Goal: Navigation & Orientation: Understand site structure

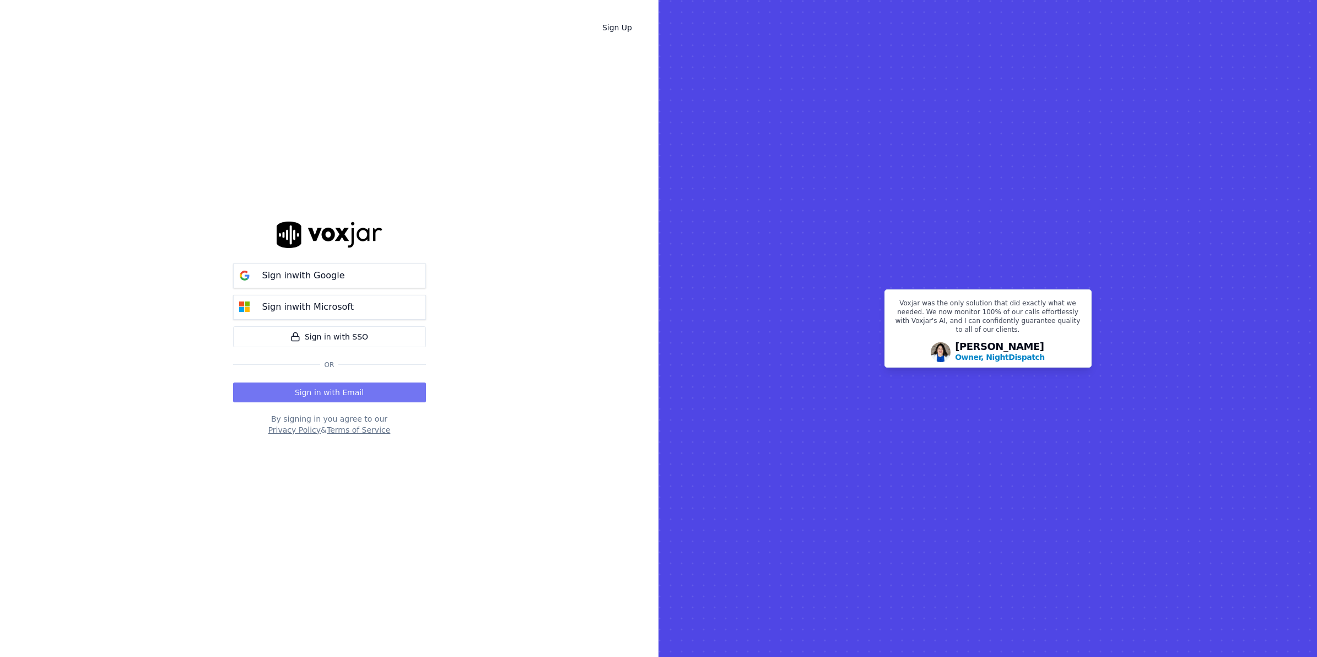
click at [343, 387] on button "Sign in with Email" at bounding box center [329, 392] width 193 height 20
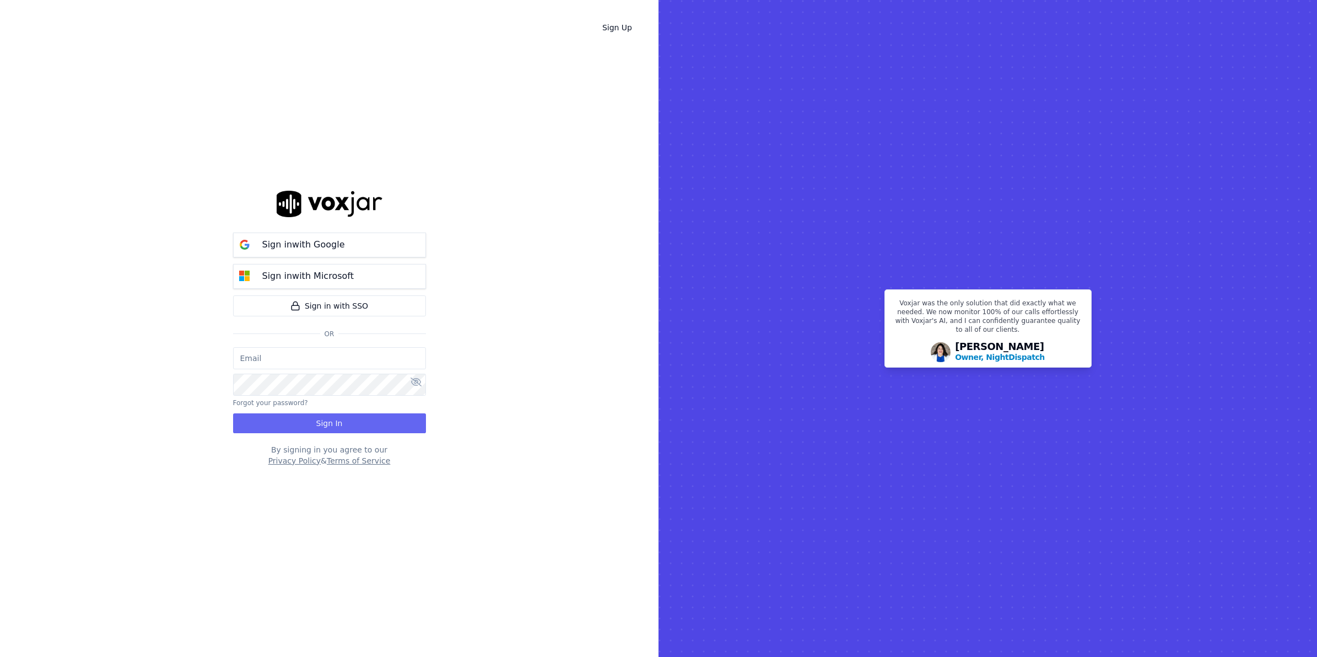
type input "johnhainey@spsdoorguard.com"
click at [337, 418] on button "Sign In" at bounding box center [329, 423] width 193 height 20
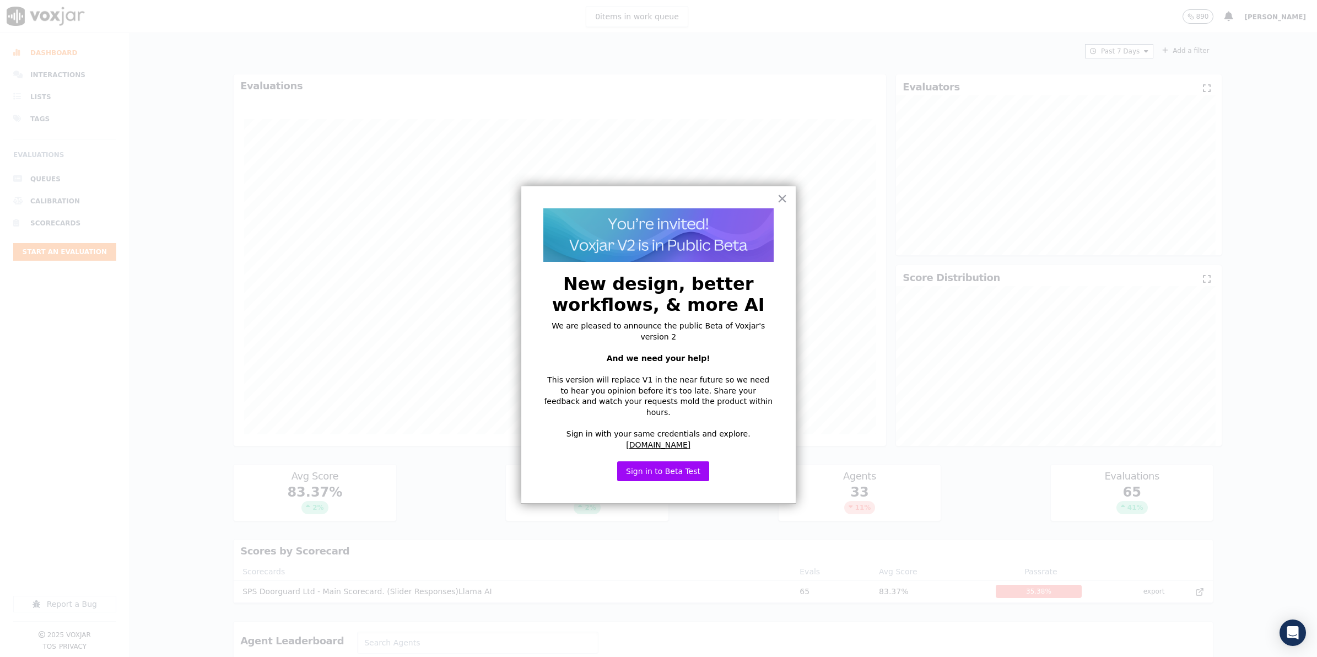
click at [789, 199] on div "× New design, better workflows, & more AI We are pleased to announce the public…" at bounding box center [658, 345] width 275 height 318
click at [787, 199] on div "× New design, better workflows, & more AI We are pleased to announce the public…" at bounding box center [658, 345] width 275 height 318
click at [787, 198] on div "× New design, better workflows, & more AI We are pleased to announce the public…" at bounding box center [658, 345] width 275 height 318
click at [780, 197] on button "×" at bounding box center [782, 199] width 10 height 18
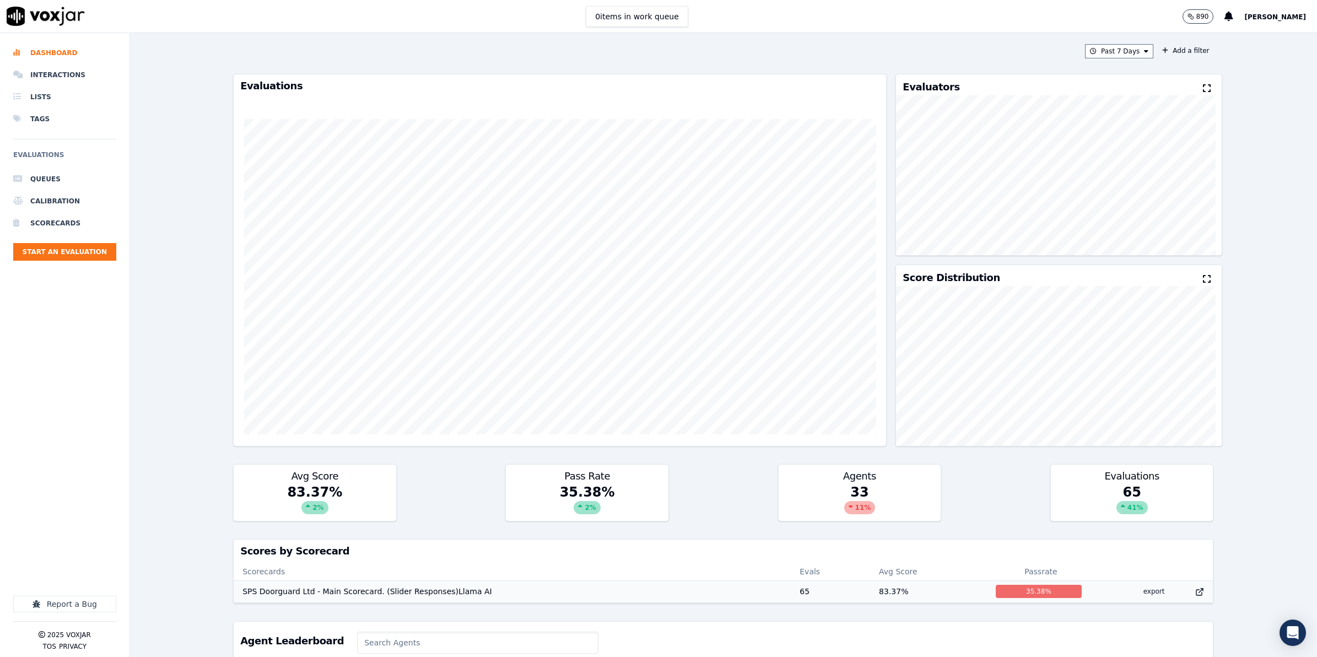
click at [255, 588] on td "SPS Doorguard Ltd - Main Scorecard. (Slider Responses)Llama AI" at bounding box center [512, 591] width 557 height 22
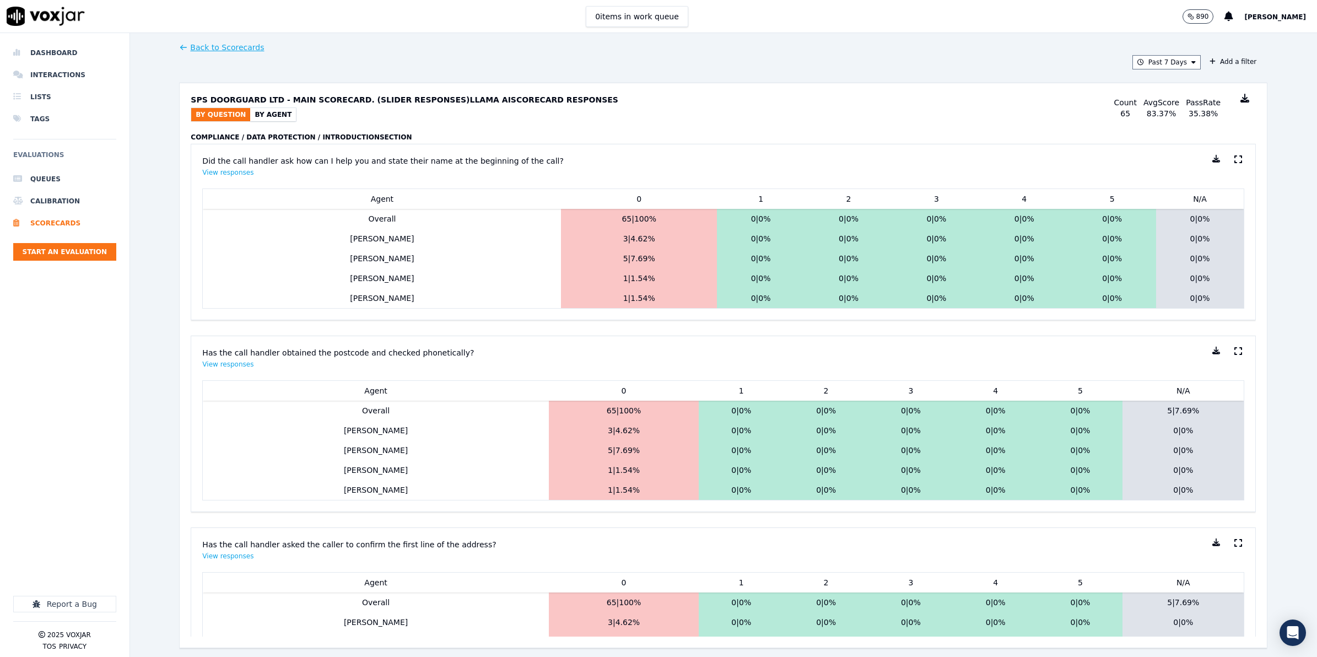
click at [267, 115] on button "By Agent" at bounding box center [273, 114] width 46 height 13
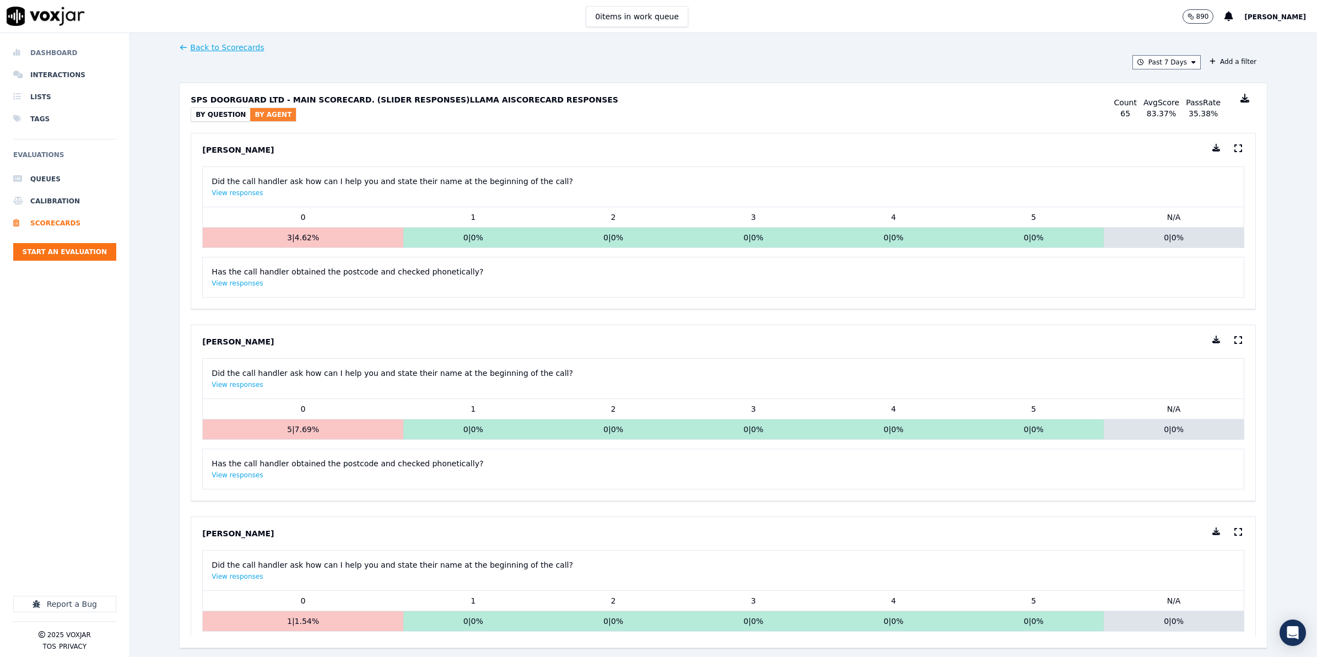
click at [53, 53] on li "Dashboard" at bounding box center [64, 53] width 103 height 22
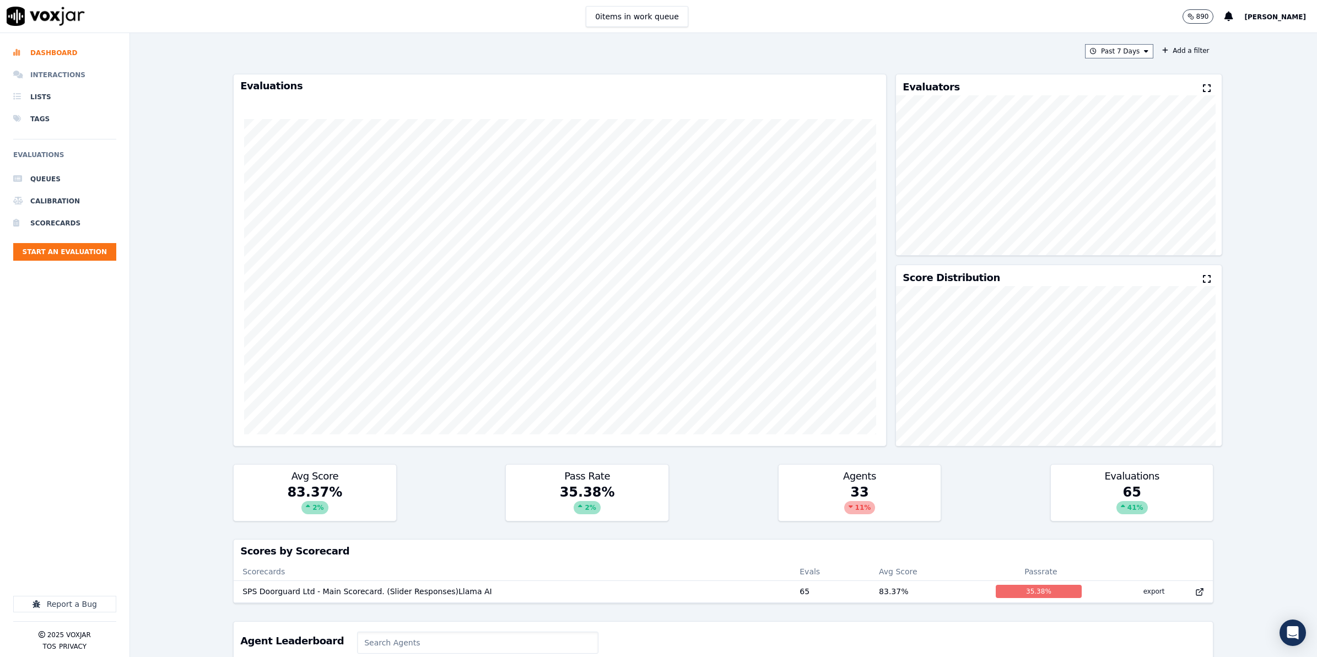
click at [58, 71] on li "Interactions" at bounding box center [64, 75] width 103 height 22
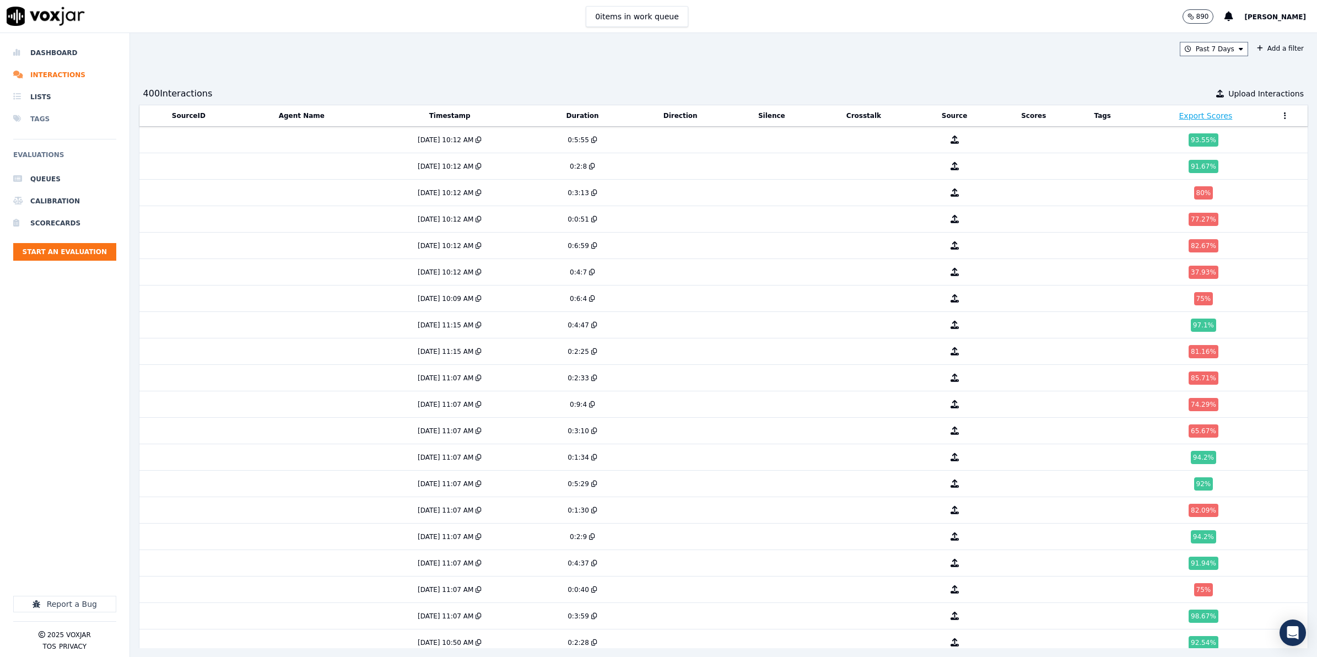
click at [44, 117] on li "Tags" at bounding box center [64, 119] width 103 height 22
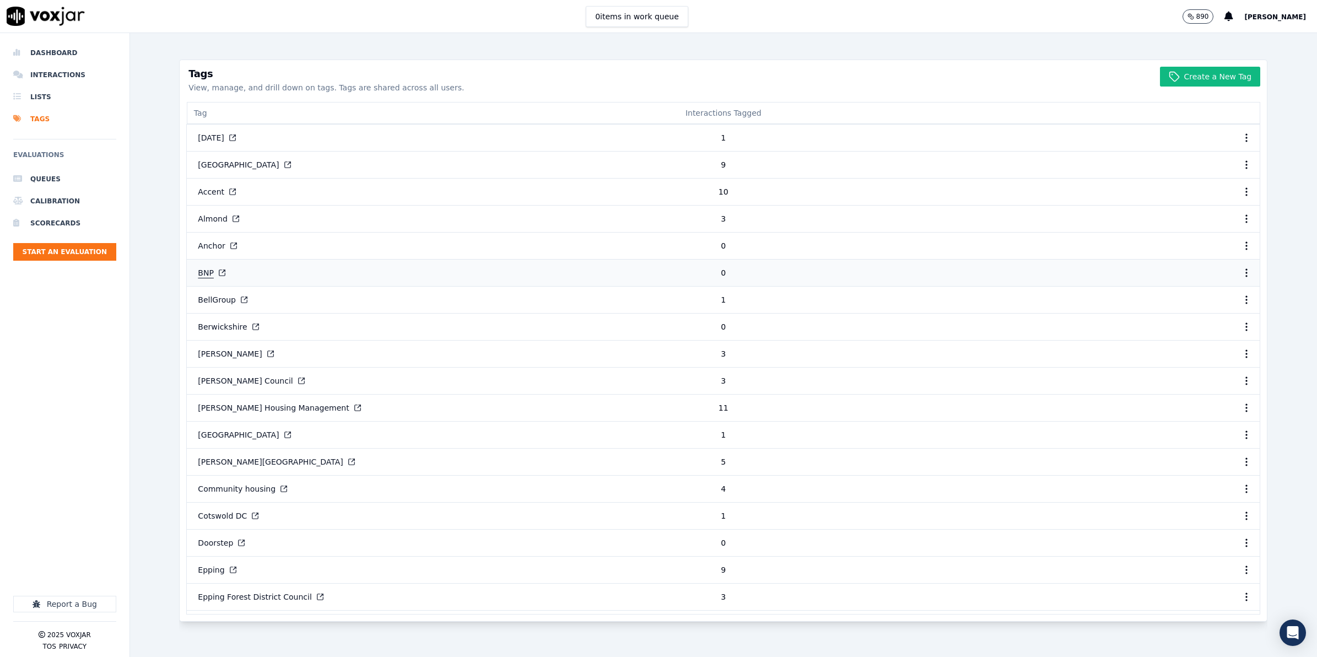
click at [209, 271] on button "BNP" at bounding box center [212, 273] width 46 height 20
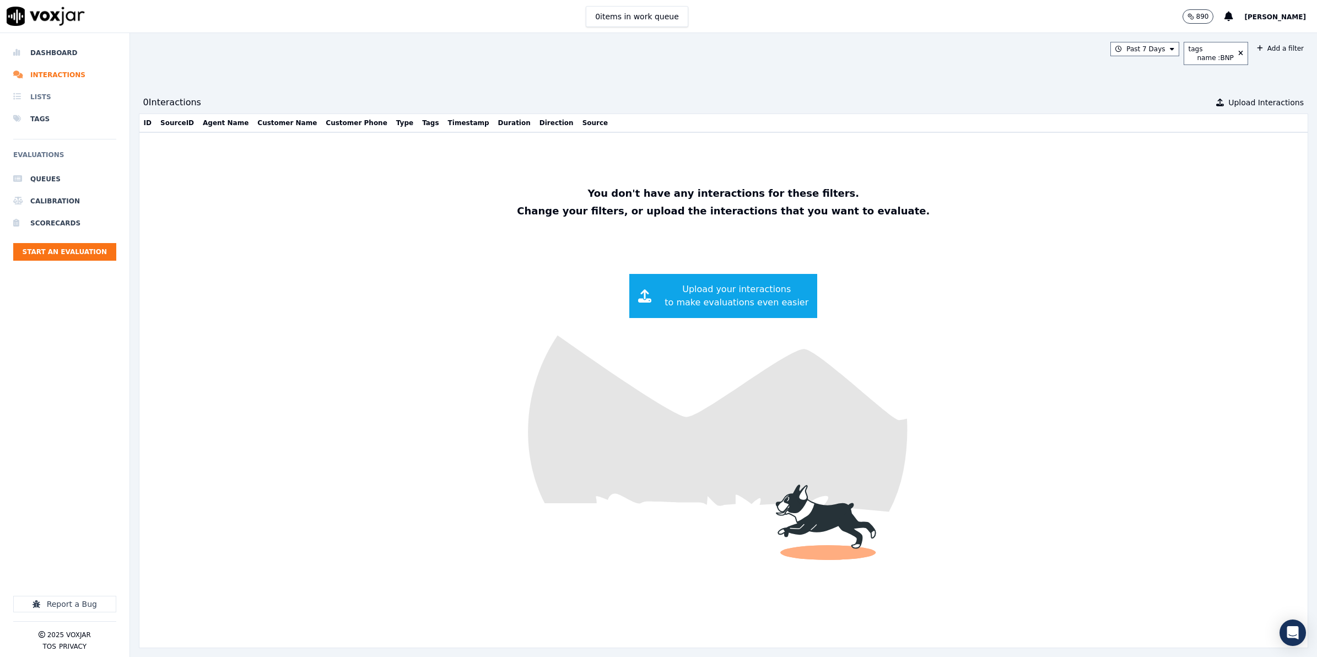
click at [31, 93] on li "Lists" at bounding box center [64, 97] width 103 height 22
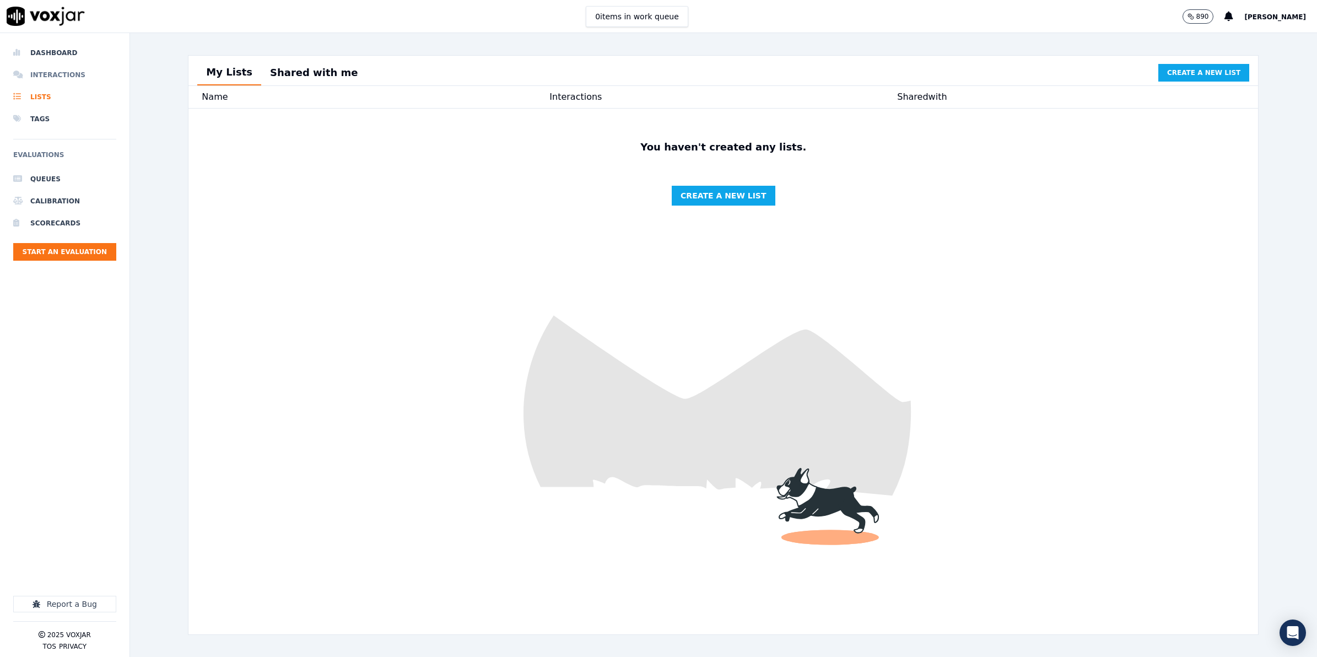
click at [53, 69] on li "Interactions" at bounding box center [64, 75] width 103 height 22
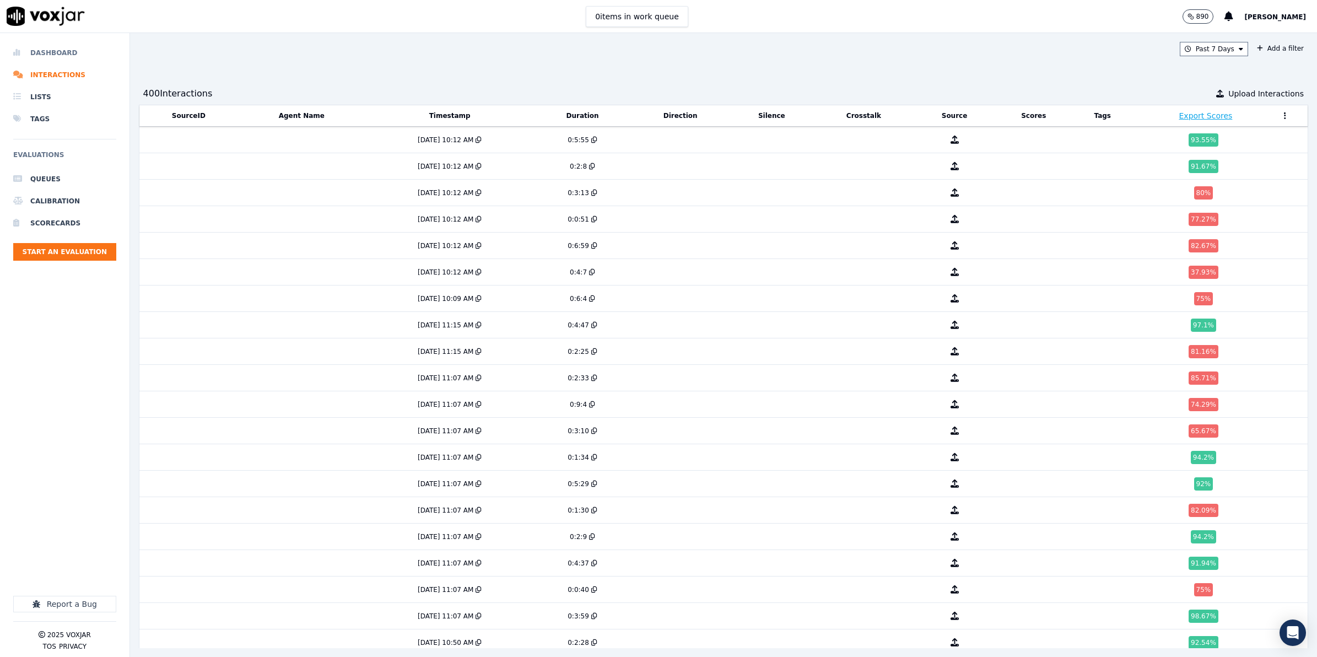
click at [53, 47] on li "Dashboard" at bounding box center [64, 53] width 103 height 22
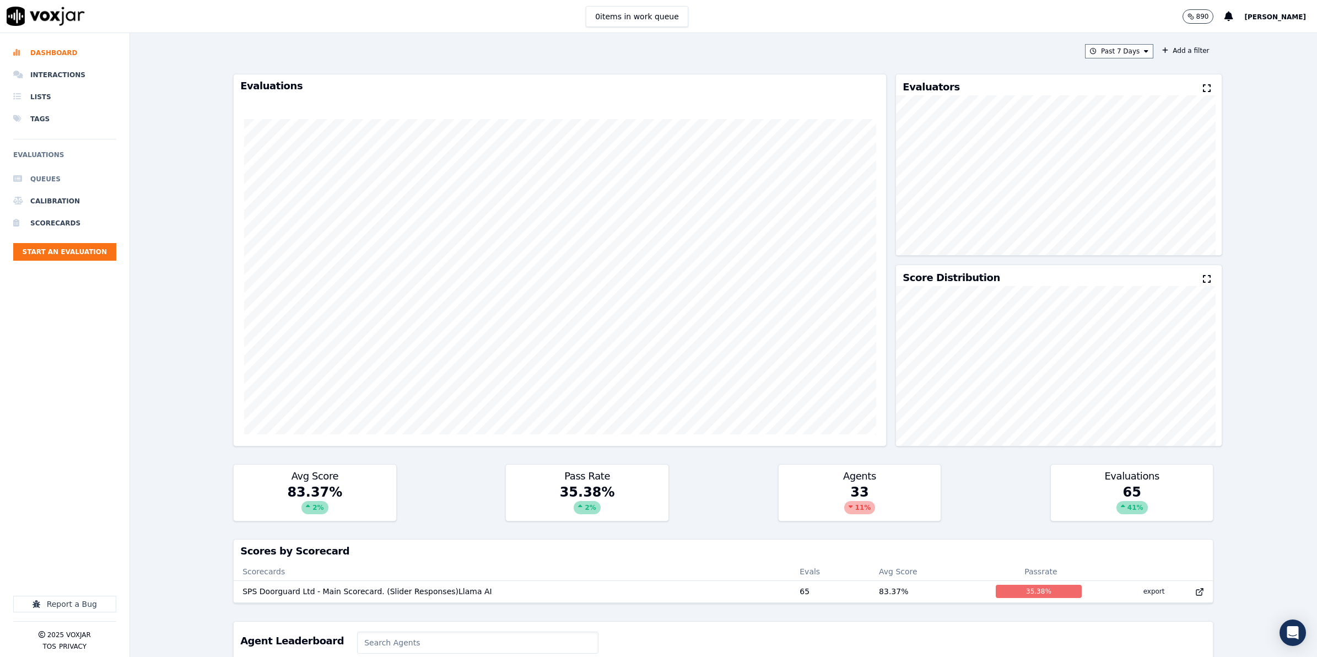
click at [45, 174] on li "Queues" at bounding box center [64, 179] width 103 height 22
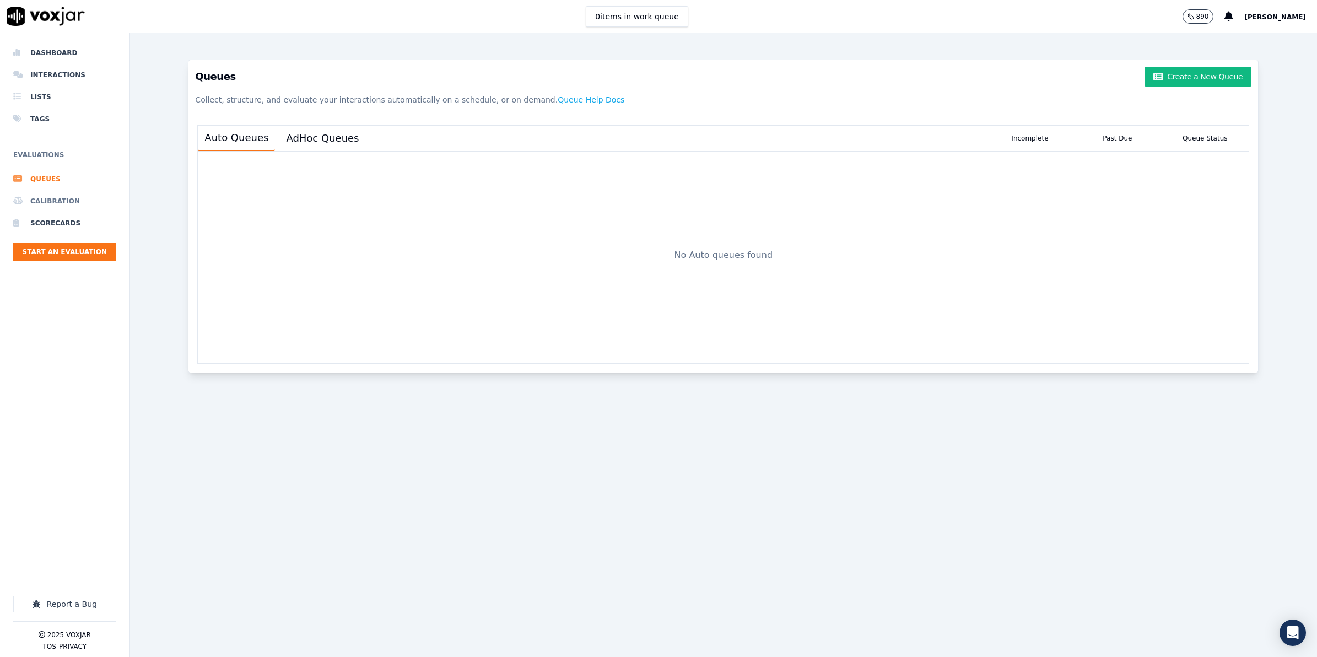
click at [55, 198] on li "Calibration" at bounding box center [64, 201] width 103 height 22
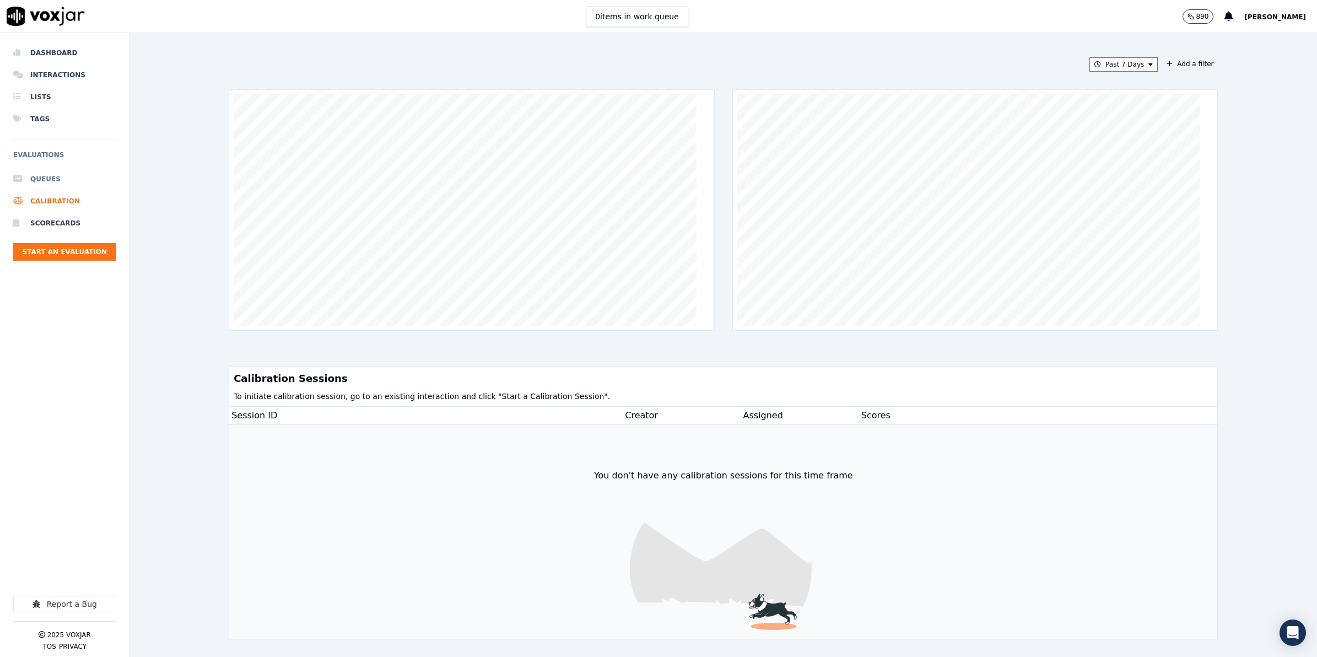
click at [51, 171] on li "Queues" at bounding box center [64, 179] width 103 height 22
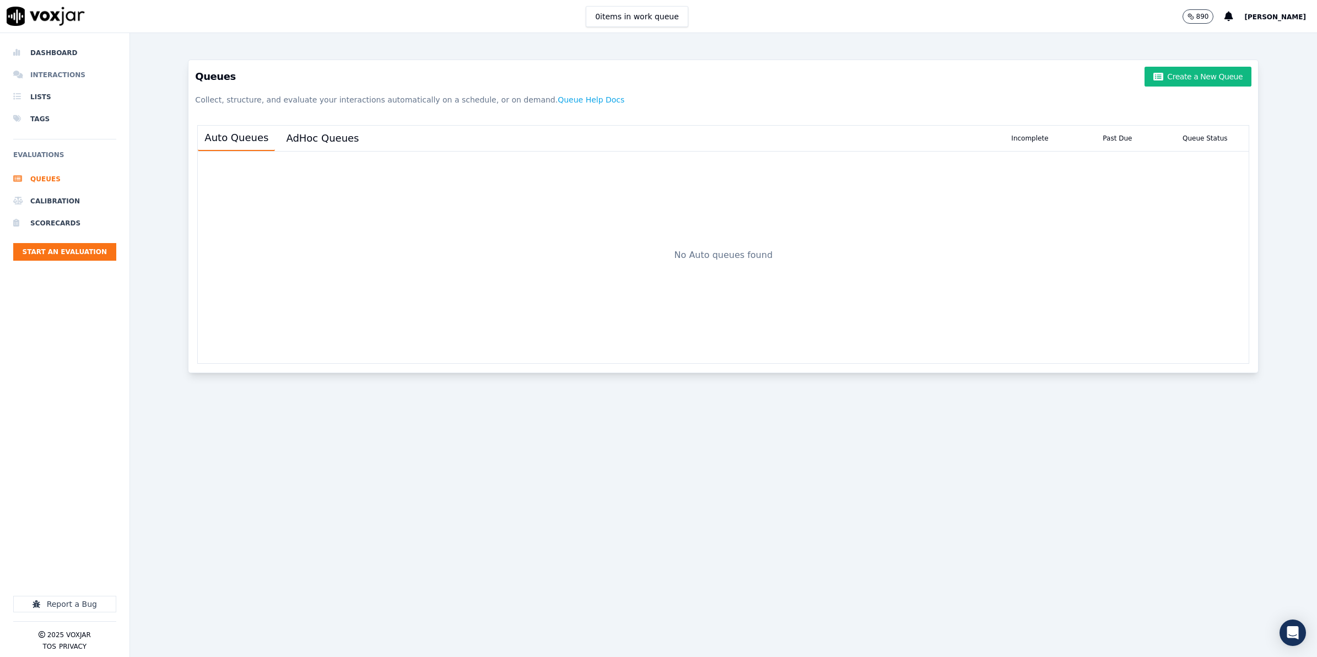
click at [42, 72] on li "Interactions" at bounding box center [64, 75] width 103 height 22
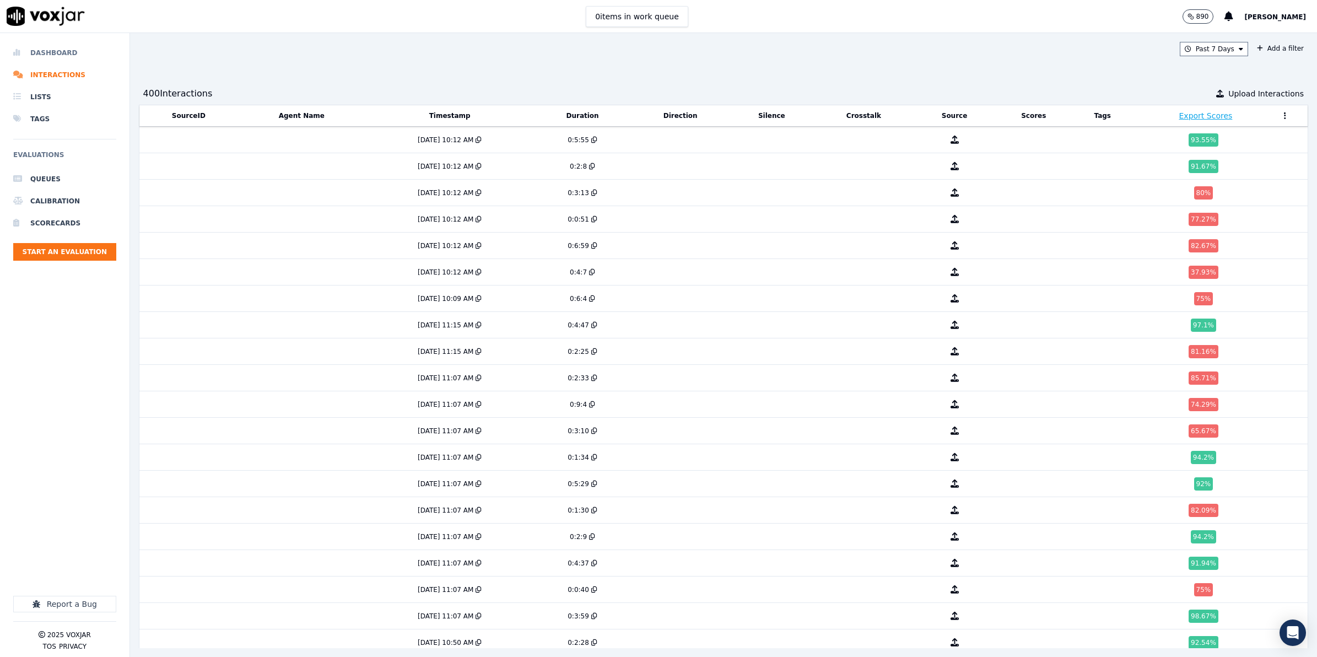
click at [57, 52] on li "Dashboard" at bounding box center [64, 53] width 103 height 22
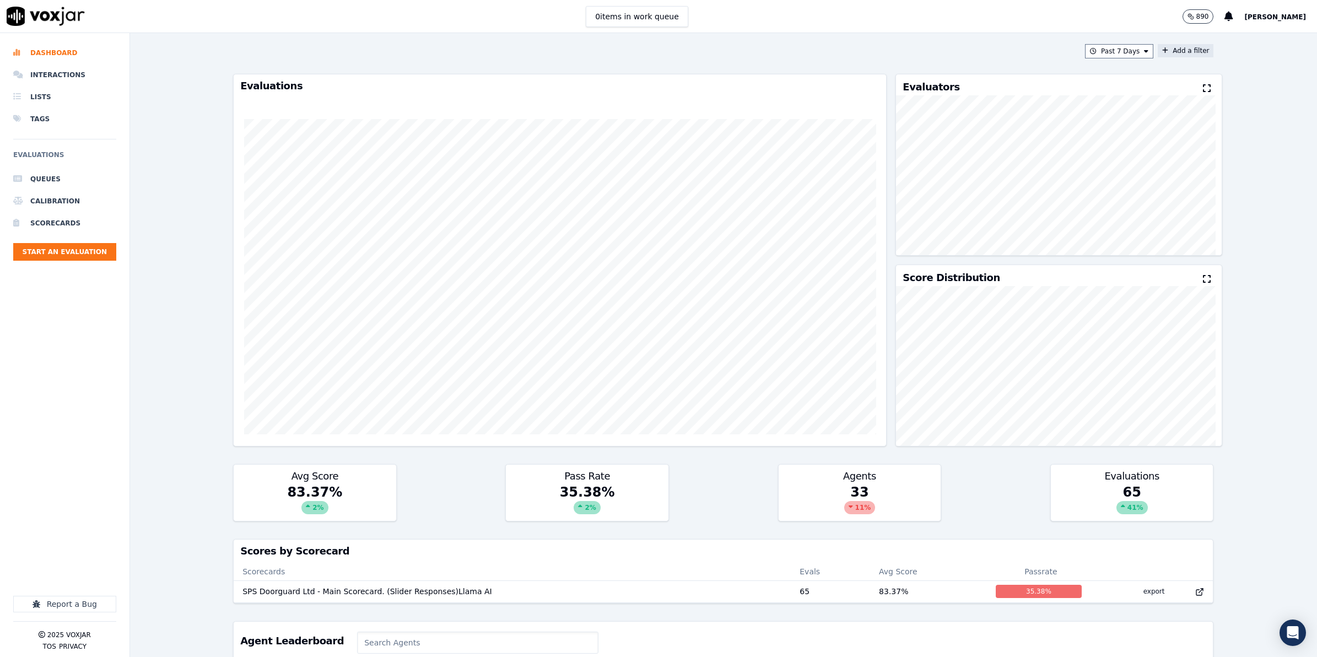
click at [1162, 50] on icon at bounding box center [1165, 50] width 6 height 7
click at [1238, 73] on div "Past 7 Days Add a filter Add a filter Fields Cancel Add Evaluations Evaluators …" at bounding box center [723, 345] width 1187 height 624
click at [62, 51] on li "Dashboard" at bounding box center [64, 53] width 103 height 22
click at [1203, 90] on icon at bounding box center [1207, 88] width 8 height 9
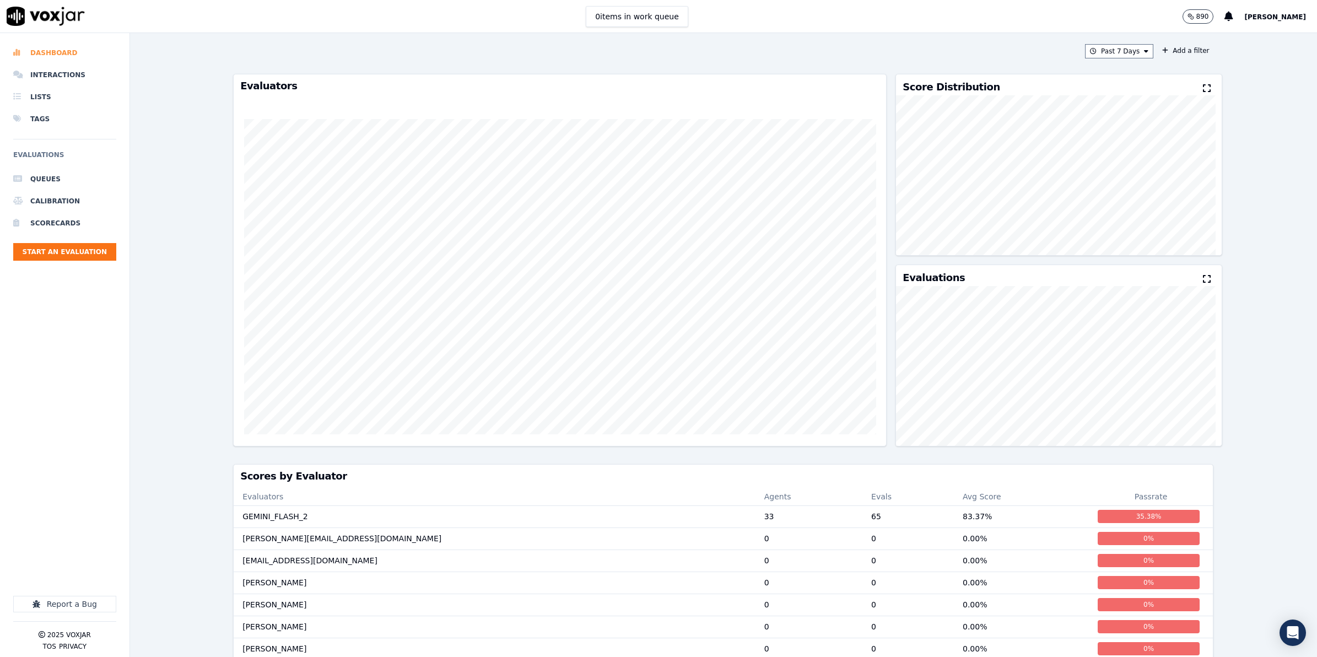
click at [55, 47] on li "Dashboard" at bounding box center [64, 53] width 103 height 22
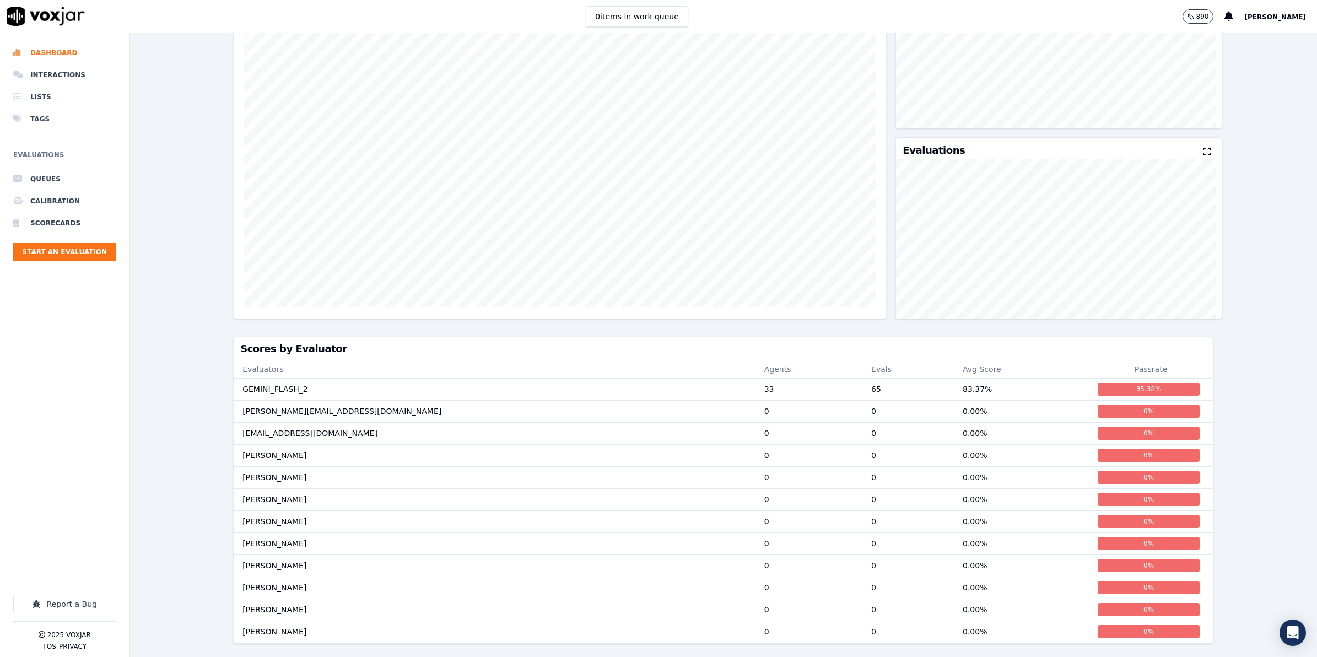
scroll to position [159, 0]
click at [40, 94] on li "Lists" at bounding box center [64, 97] width 103 height 22
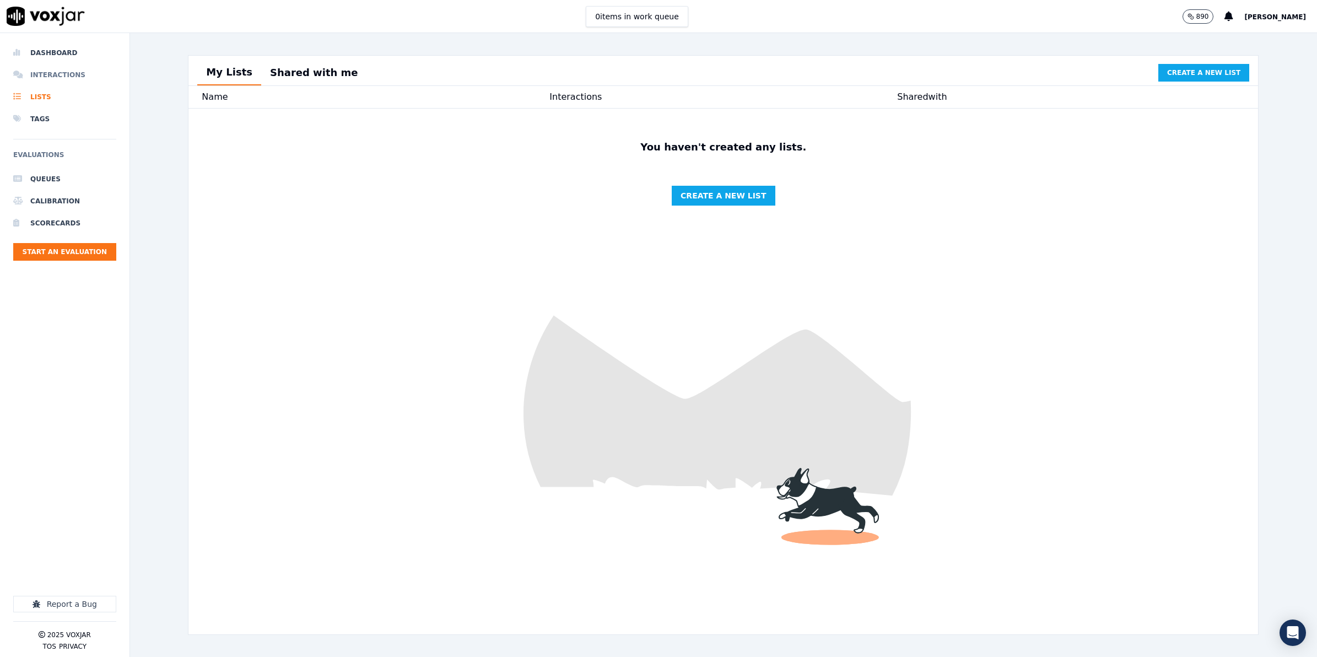
click at [61, 68] on li "Interactions" at bounding box center [64, 75] width 103 height 22
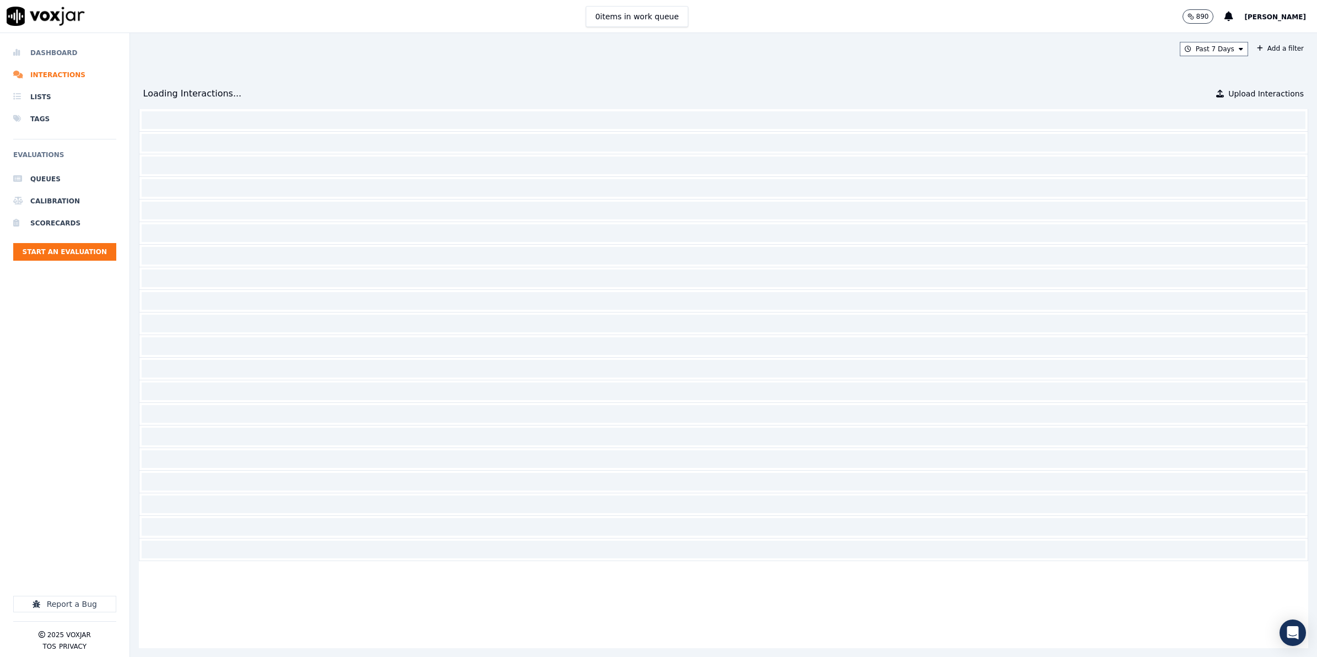
click at [53, 53] on li "Dashboard" at bounding box center [64, 53] width 103 height 22
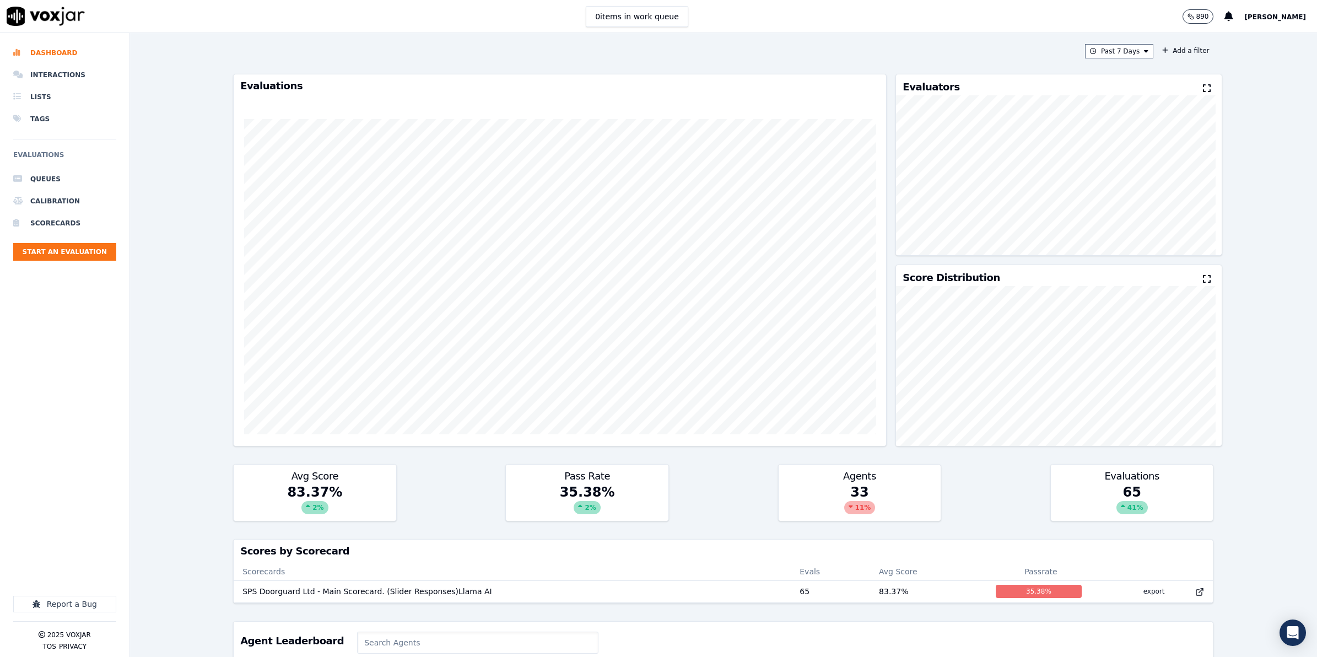
click at [1282, 15] on span "[PERSON_NAME]" at bounding box center [1275, 17] width 62 height 8
click at [1217, 35] on div "Settings" at bounding box center [1251, 37] width 118 height 18
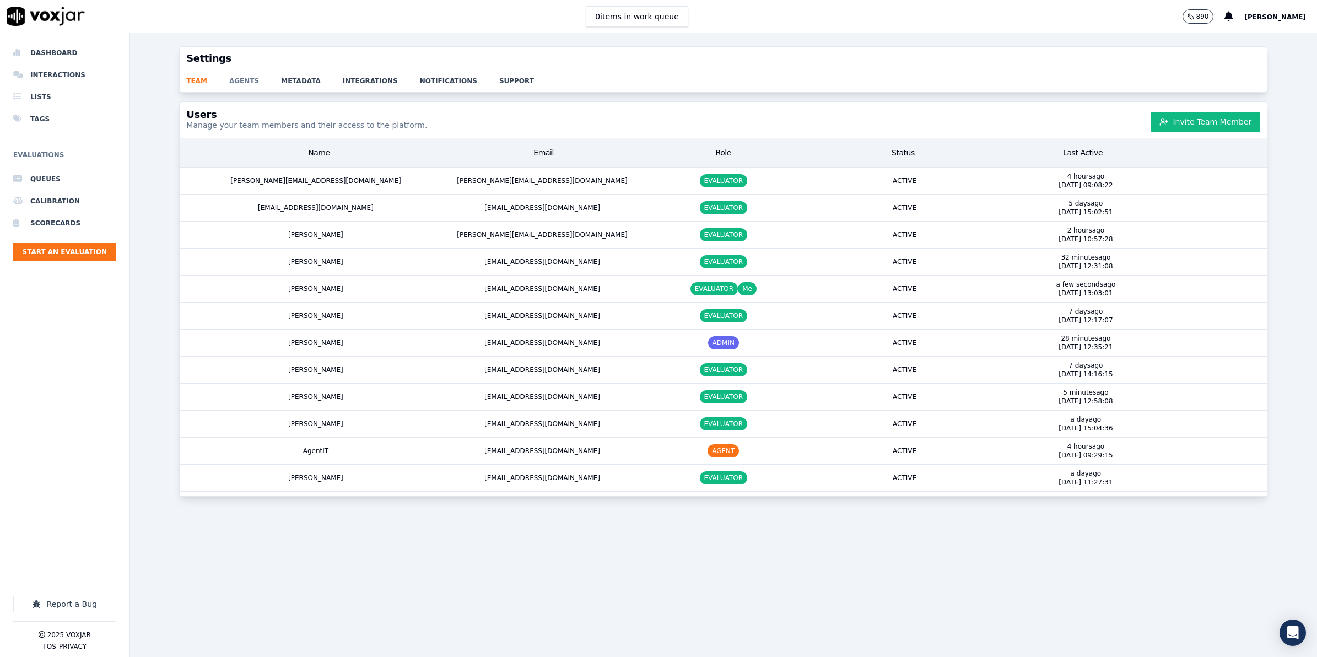
click at [232, 82] on link "agents" at bounding box center [255, 77] width 52 height 15
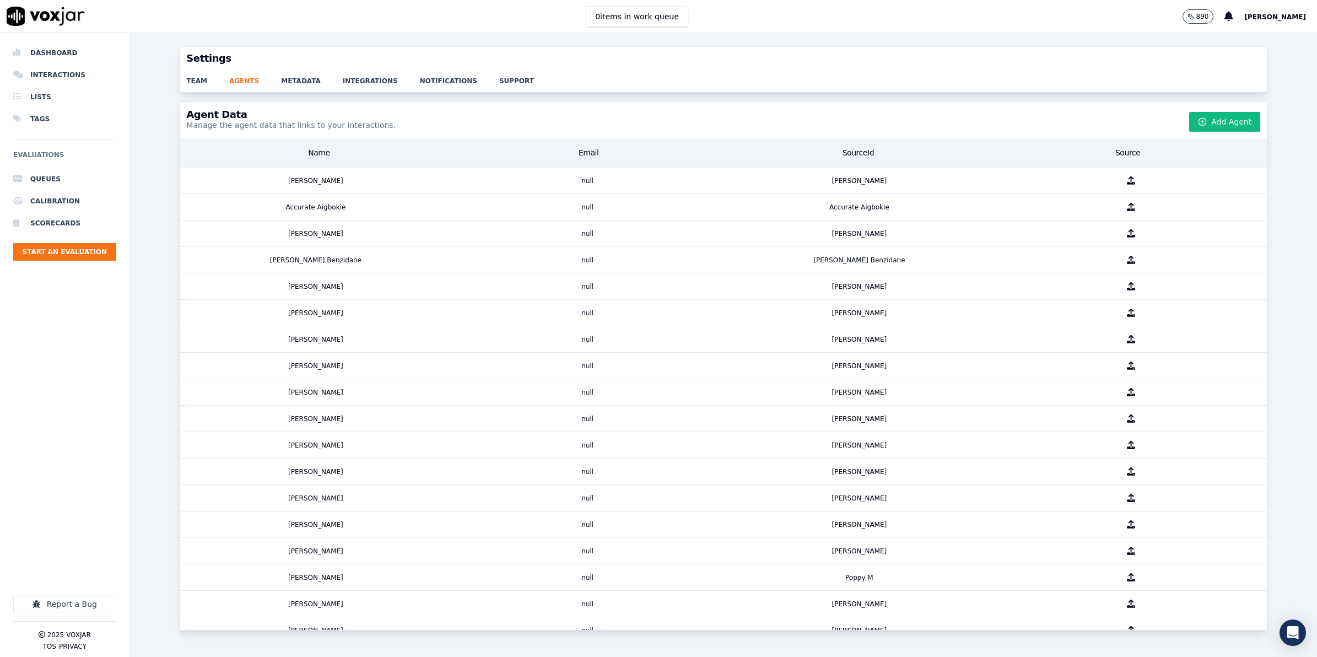
click at [263, 86] on div "team agents metadata integrations notifications support" at bounding box center [723, 81] width 1087 height 22
click at [299, 87] on div "team agents metadata integrations notifications support" at bounding box center [723, 81] width 1087 height 22
click at [47, 58] on li "Dashboard" at bounding box center [64, 53] width 103 height 22
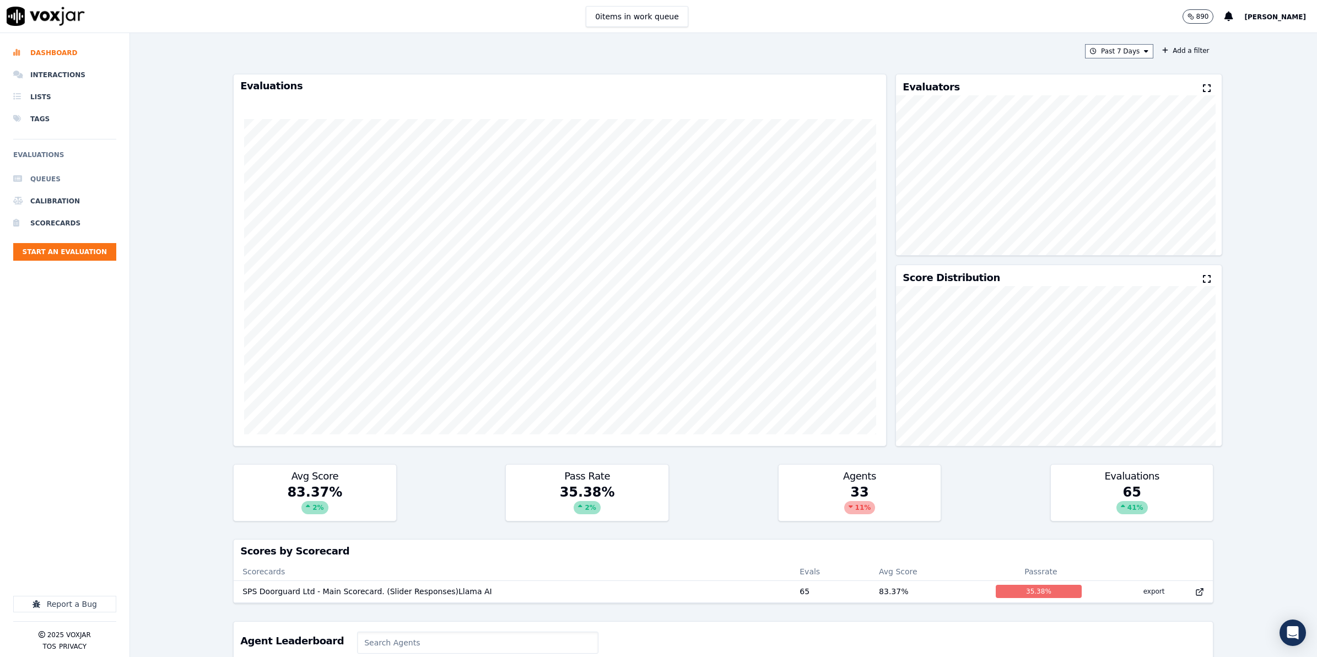
click at [46, 178] on li "Queues" at bounding box center [64, 179] width 103 height 22
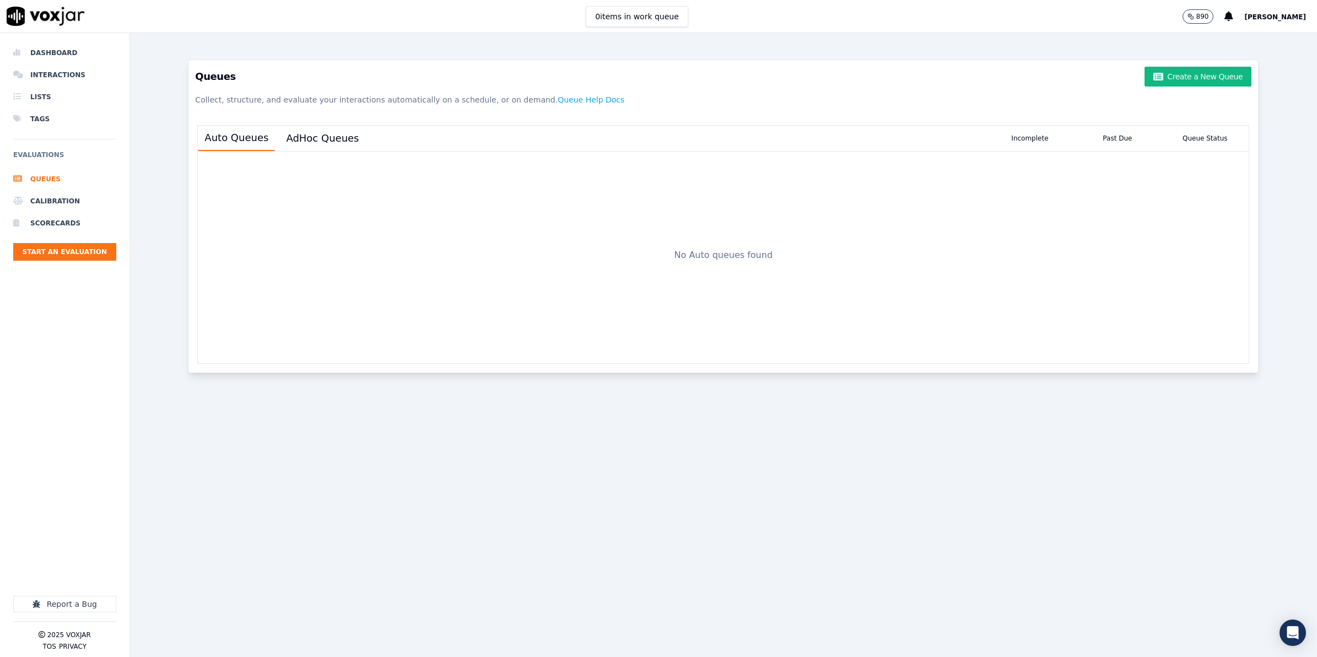
click at [1157, 65] on div "Queues Create a New Queue Collect, structure, and evaluate your interactions au…" at bounding box center [722, 88] width 1069 height 56
click at [1160, 71] on button "Create a New Queue" at bounding box center [1197, 77] width 107 height 20
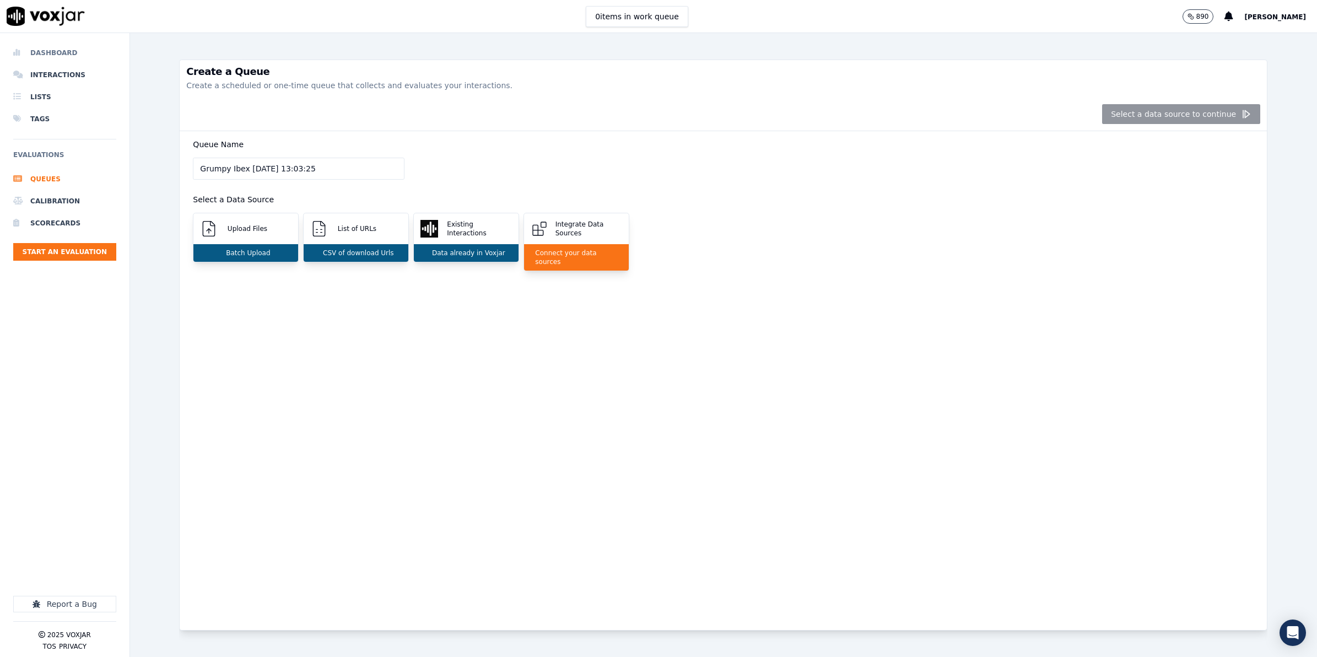
click at [47, 51] on li "Dashboard" at bounding box center [64, 53] width 103 height 22
